Goal: Information Seeking & Learning: Understand process/instructions

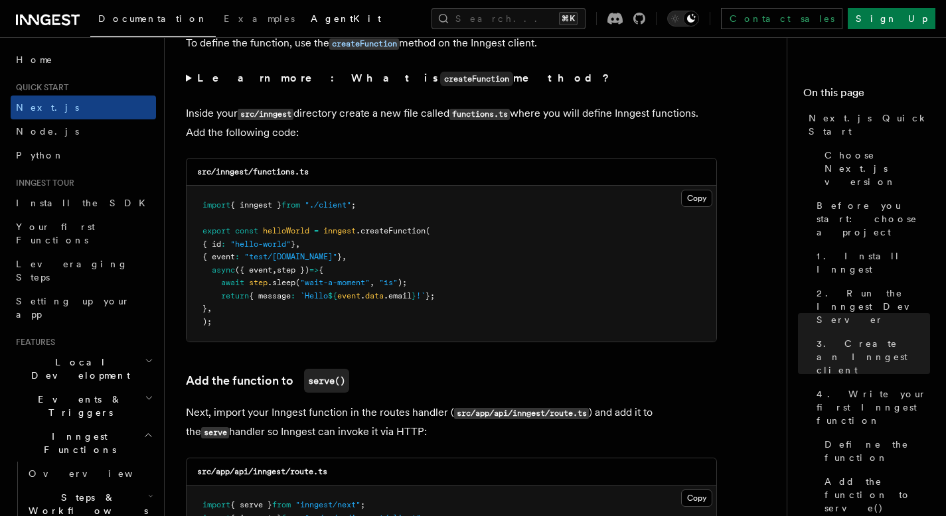
click at [303, 25] on link "AgentKit" at bounding box center [346, 20] width 86 height 32
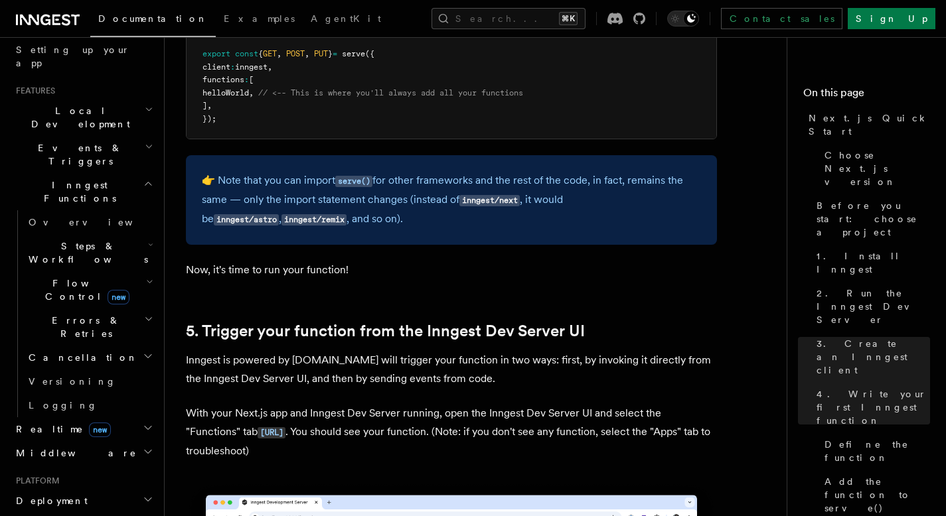
scroll to position [245, 0]
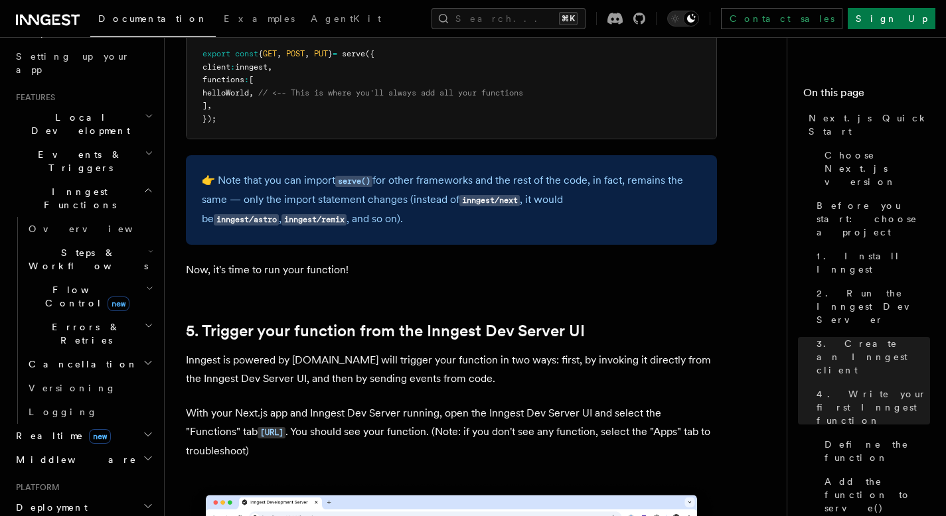
click at [88, 246] on span "Steps & Workflows" at bounding box center [85, 259] width 125 height 27
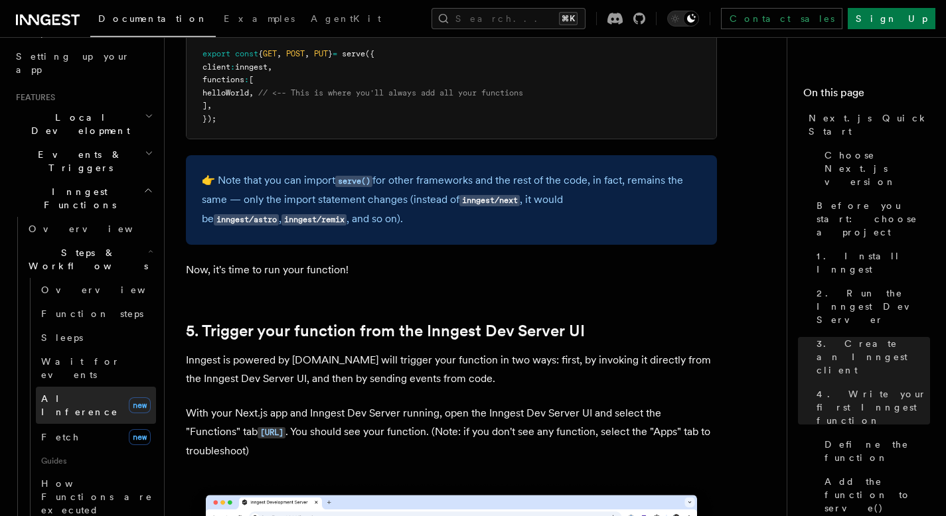
click at [75, 394] on span "AI Inference" at bounding box center [79, 406] width 77 height 24
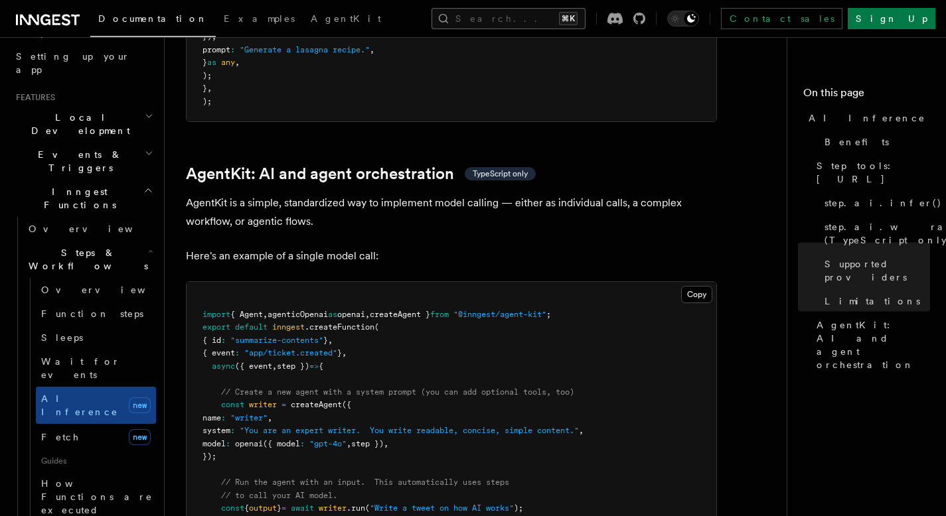
scroll to position [1667, 0]
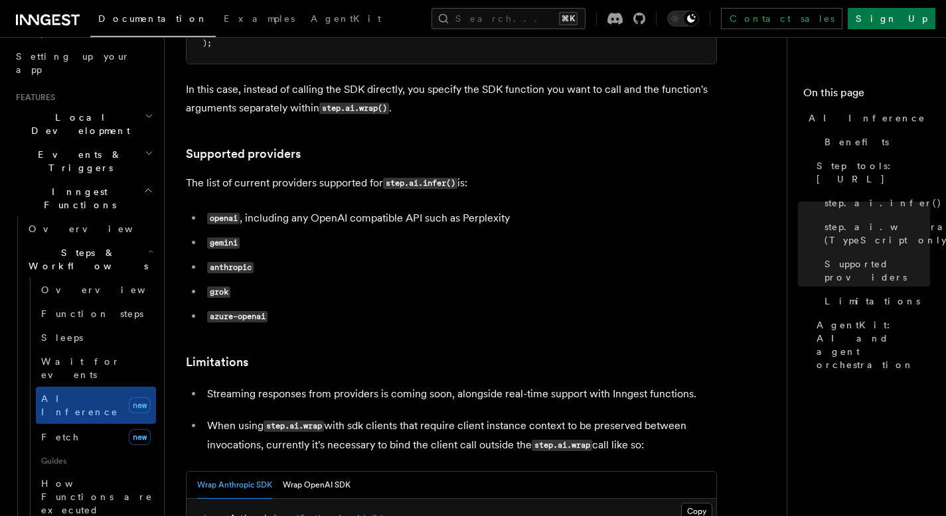
click at [250, 311] on code "azure-openai" at bounding box center [237, 316] width 60 height 11
click at [230, 311] on code "azure-openai" at bounding box center [237, 316] width 60 height 11
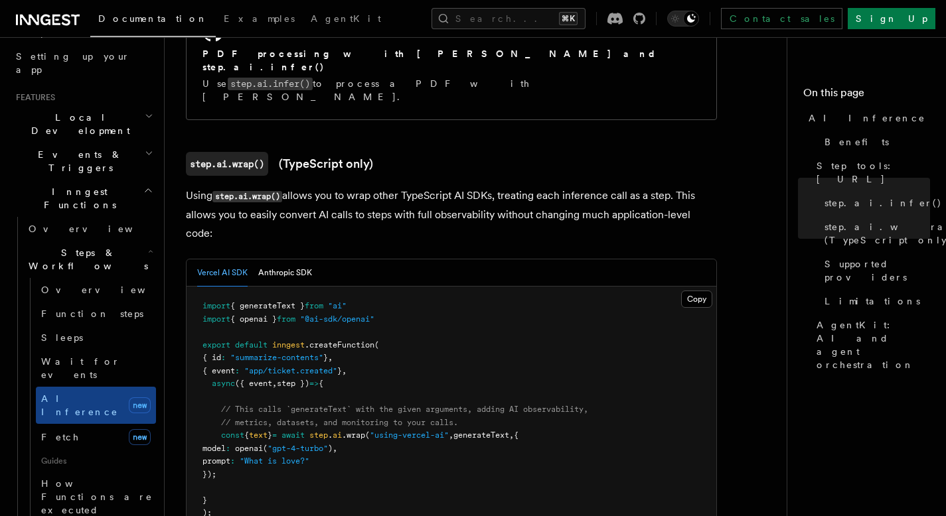
scroll to position [1207, 0]
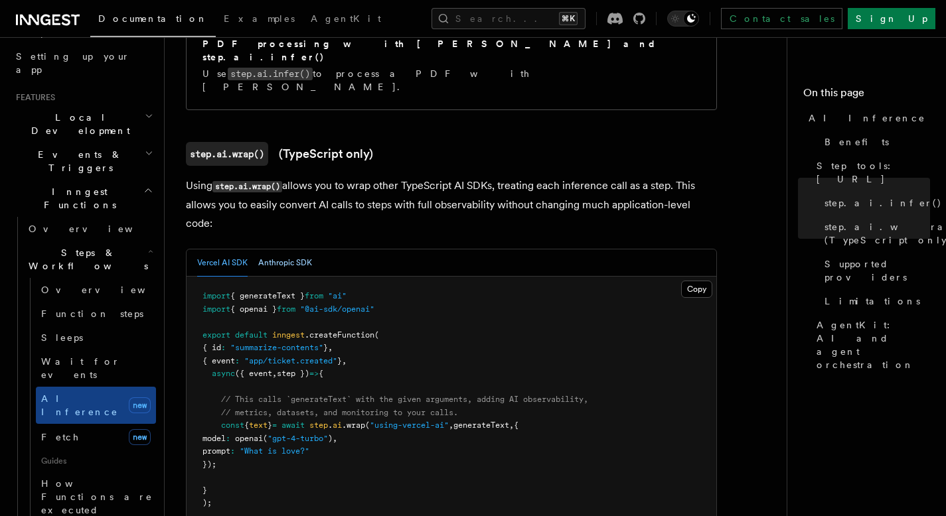
click at [277, 250] on button "Anthropic SDK" at bounding box center [285, 263] width 54 height 27
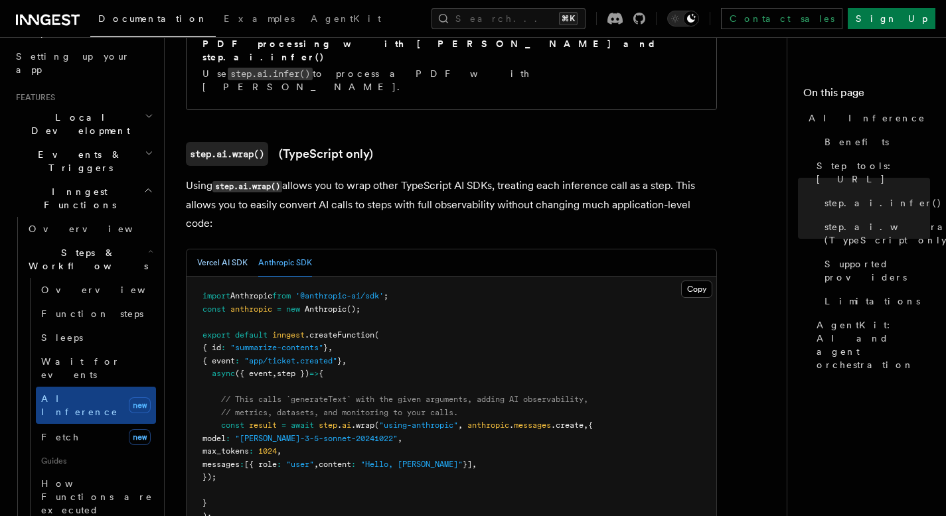
click at [218, 250] on button "Vercel AI SDK" at bounding box center [222, 263] width 50 height 27
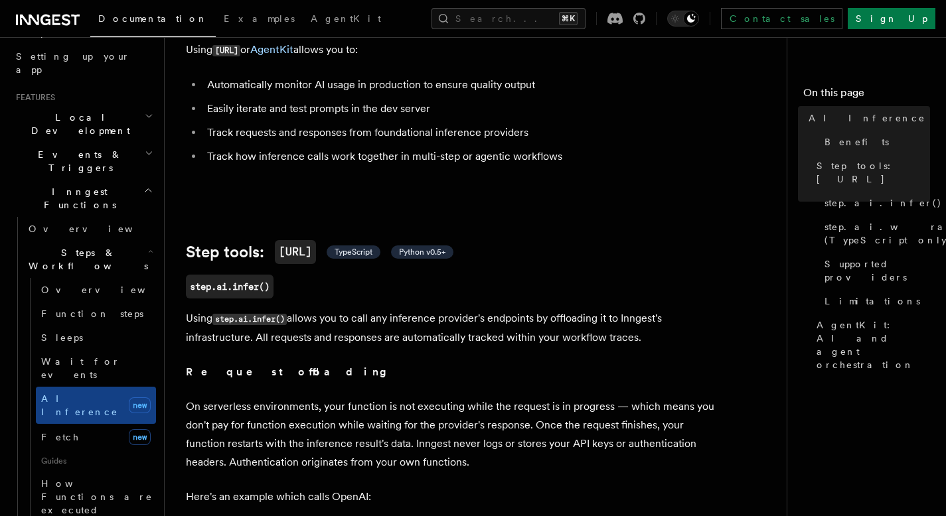
scroll to position [424, 0]
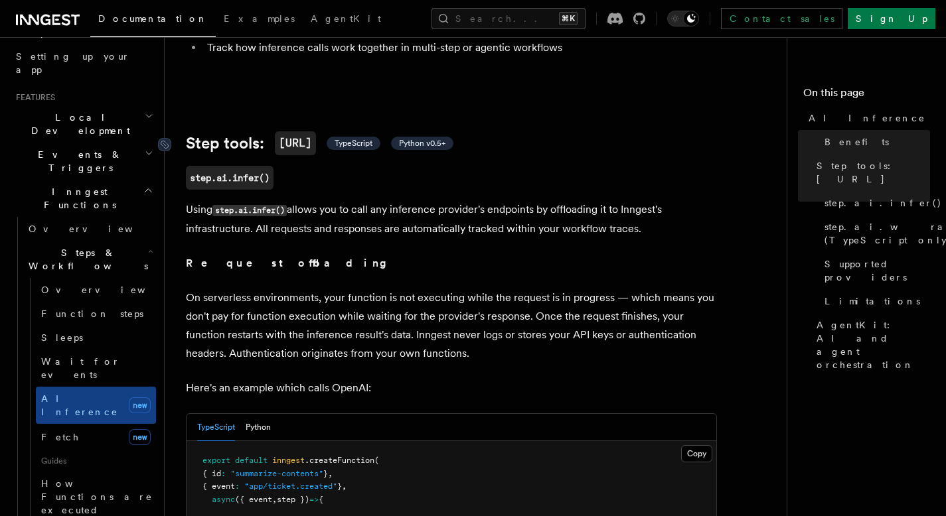
click at [359, 138] on span "TypeScript" at bounding box center [354, 143] width 38 height 11
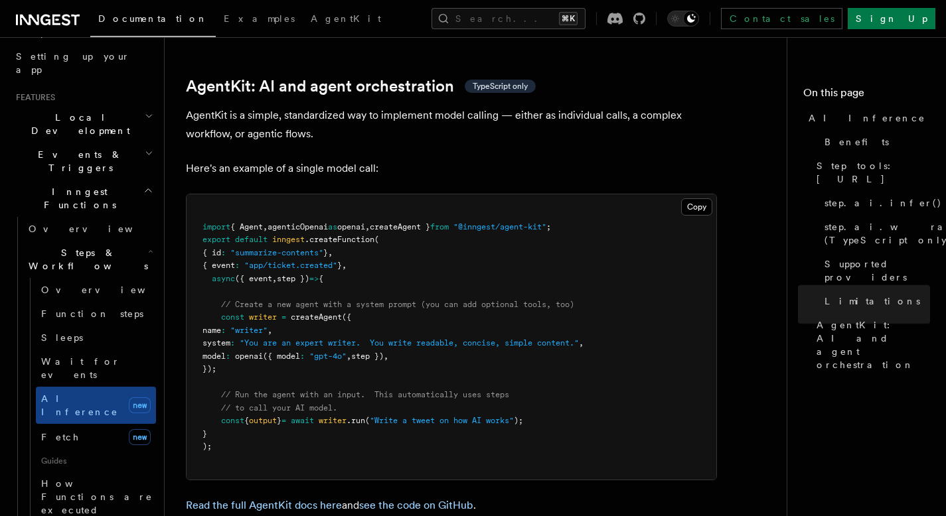
scroll to position [3915, 0]
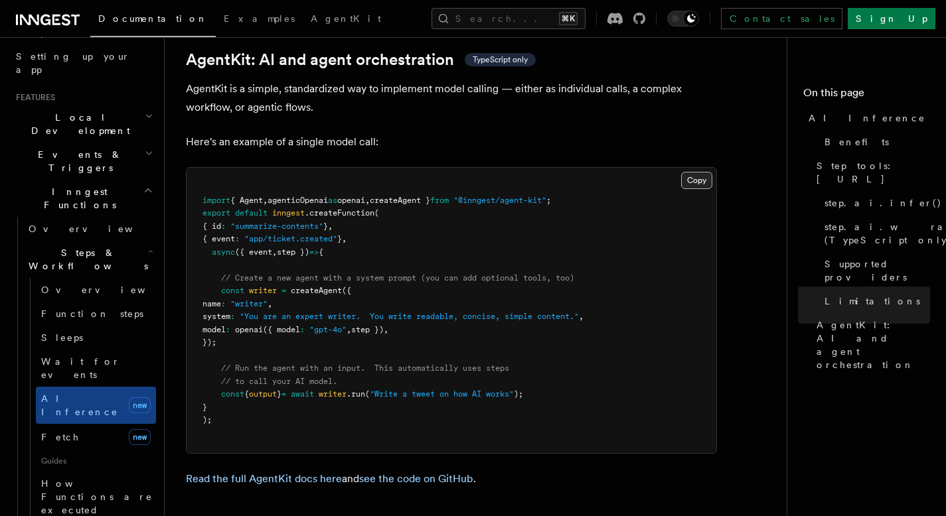
click at [694, 172] on button "Copy Copied" at bounding box center [696, 180] width 31 height 17
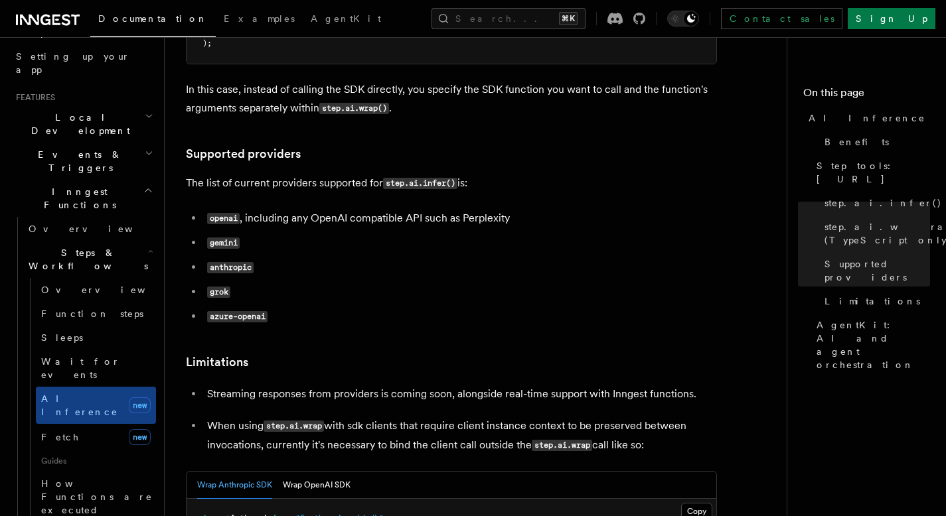
click at [209, 311] on code "azure-openai" at bounding box center [237, 316] width 60 height 11
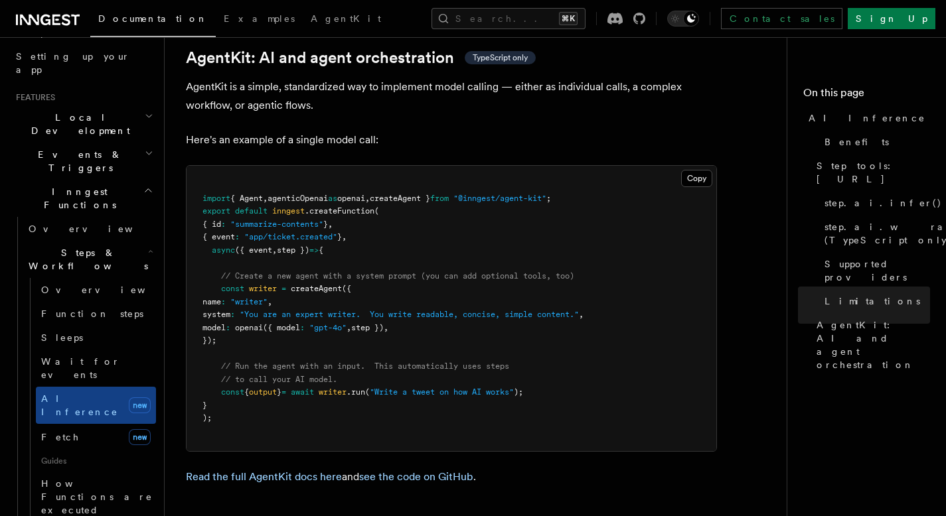
scroll to position [3914, 0]
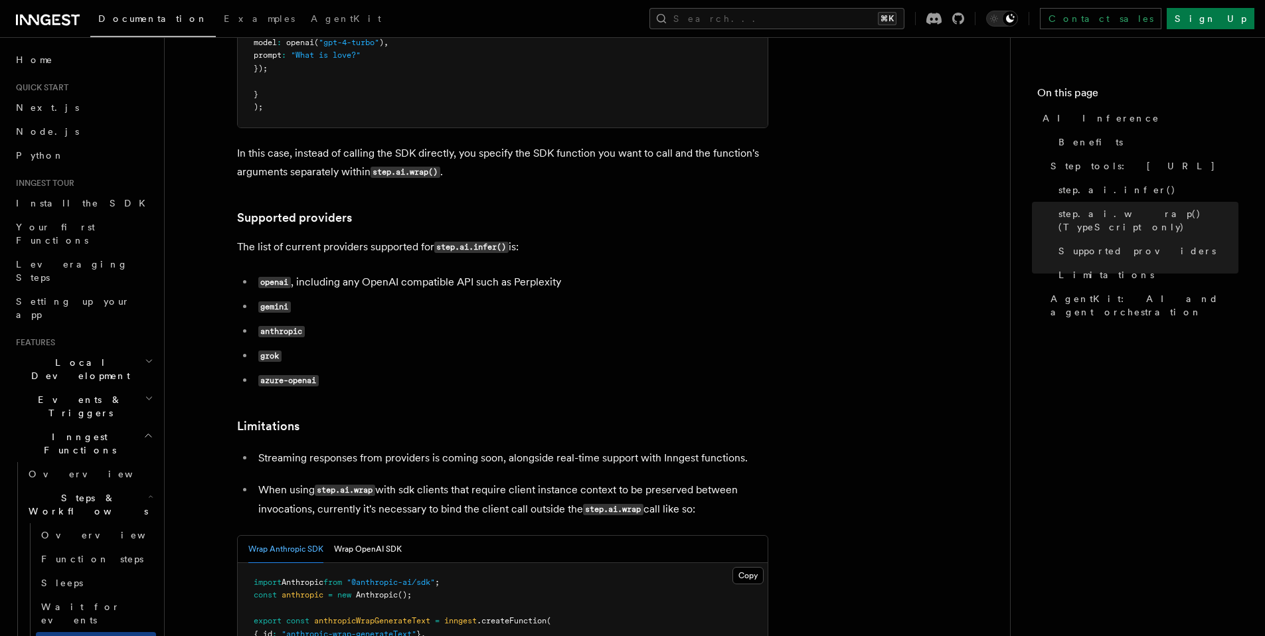
click at [493, 242] on code "step.ai.infer()" at bounding box center [471, 247] width 74 height 11
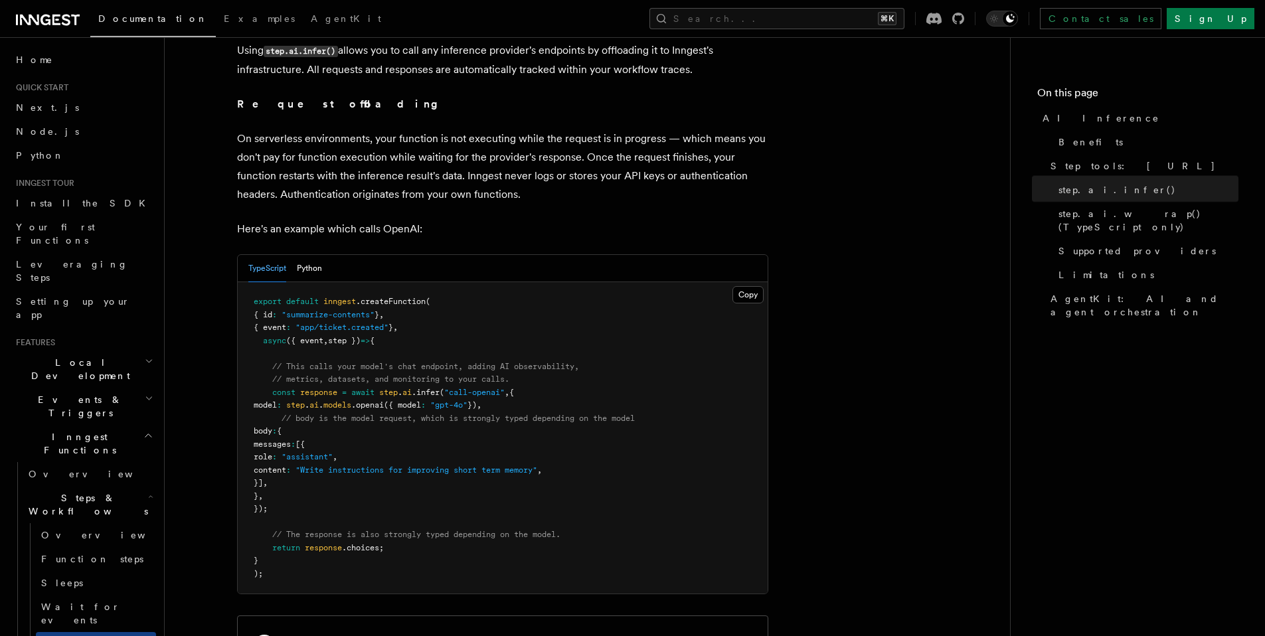
scroll to position [619, 0]
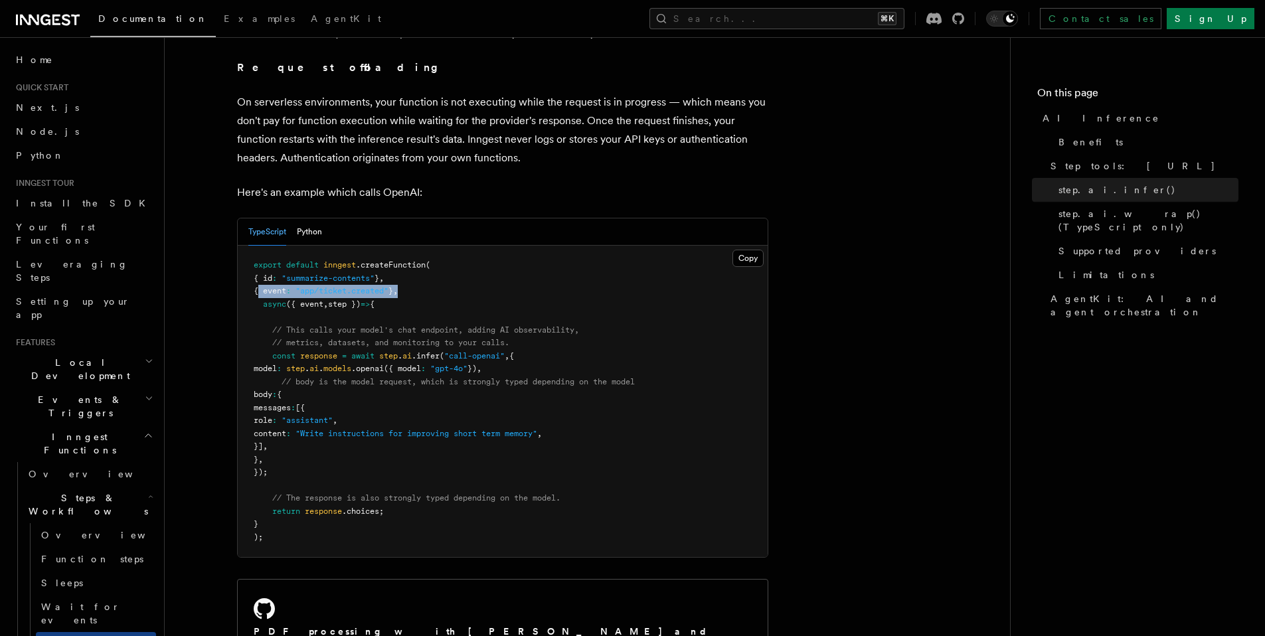
drag, startPoint x: 259, startPoint y: 272, endPoint x: 528, endPoint y: 279, distance: 269.0
click at [530, 279] on pre "export default inngest .createFunction ( { id : "summarize-contents" } , { even…" at bounding box center [503, 401] width 530 height 311
drag, startPoint x: 325, startPoint y: 343, endPoint x: 651, endPoint y: 343, distance: 326.0
click at [651, 343] on pre "export default inngest .createFunction ( { id : "summarize-contents" } , { even…" at bounding box center [503, 401] width 530 height 311
click at [507, 374] on pre "export default inngest .createFunction ( { id : "summarize-contents" } , { even…" at bounding box center [503, 401] width 530 height 311
